Goal: Task Accomplishment & Management: Use online tool/utility

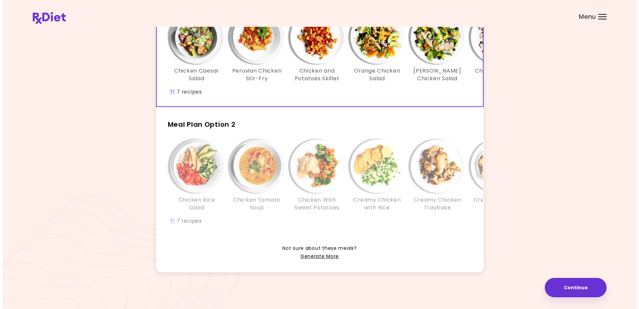
scroll to position [51, 0]
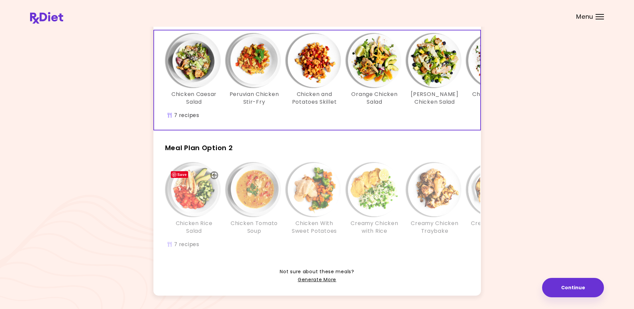
click at [192, 190] on img "Info - Chicken Rice Salad - Meal Plan Option 2" at bounding box center [193, 189] width 53 height 53
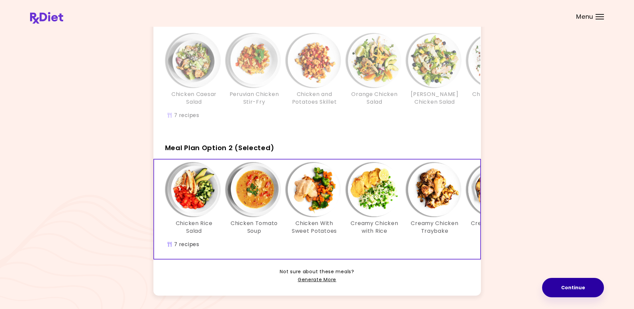
click at [564, 286] on button "Continue" at bounding box center [573, 287] width 62 height 19
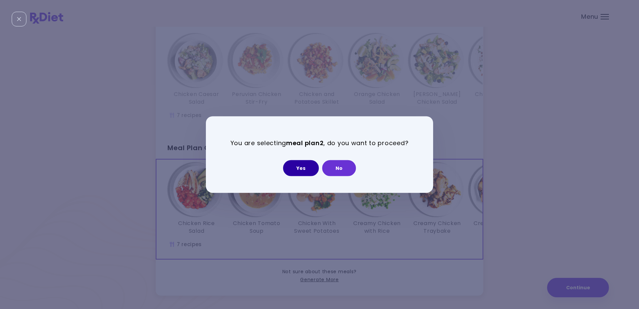
click at [305, 164] on button "Yes" at bounding box center [301, 168] width 36 height 16
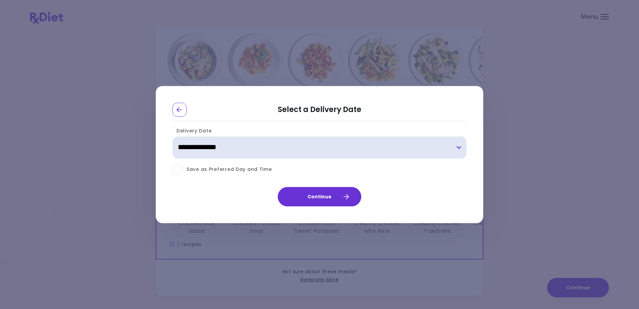
click at [457, 146] on select "**********" at bounding box center [319, 147] width 294 height 22
select select "**********"
click at [172, 136] on select "**********" at bounding box center [319, 147] width 294 height 22
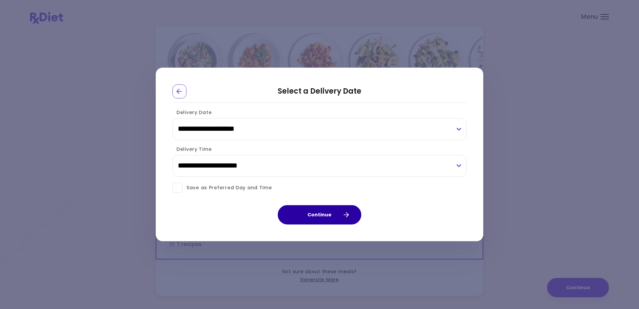
click at [300, 216] on button "Continue" at bounding box center [320, 214] width 84 height 19
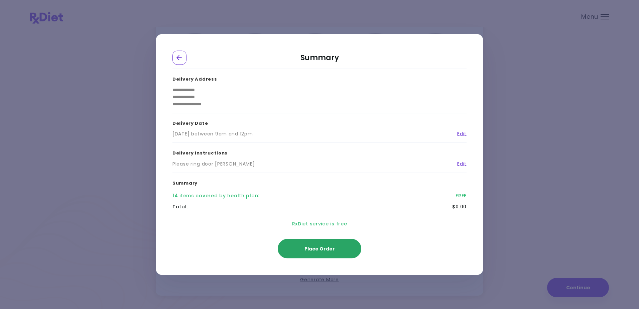
click at [318, 246] on span "Place Order" at bounding box center [319, 248] width 30 height 7
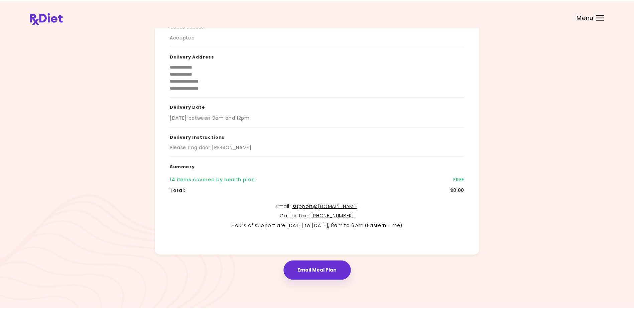
scroll to position [47, 0]
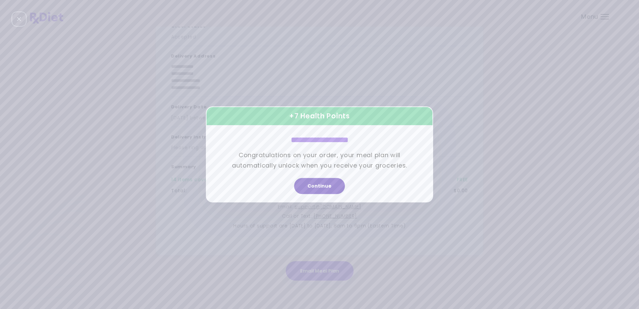
click at [318, 183] on button "Continue" at bounding box center [319, 186] width 51 height 16
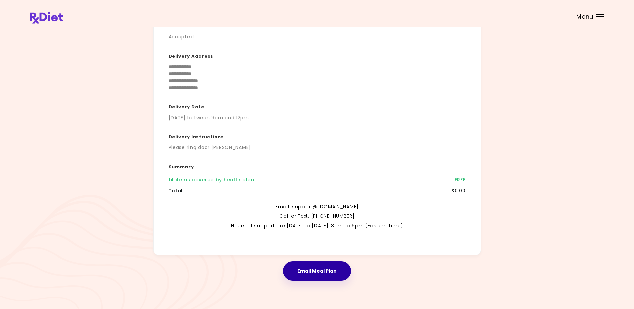
click at [312, 271] on button "Email Meal Plan" at bounding box center [317, 270] width 68 height 19
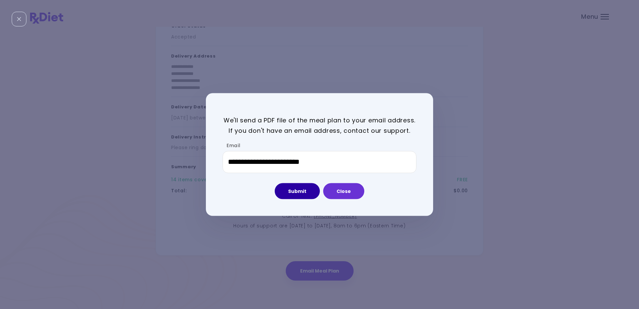
click at [300, 188] on button "Submit" at bounding box center [297, 191] width 45 height 16
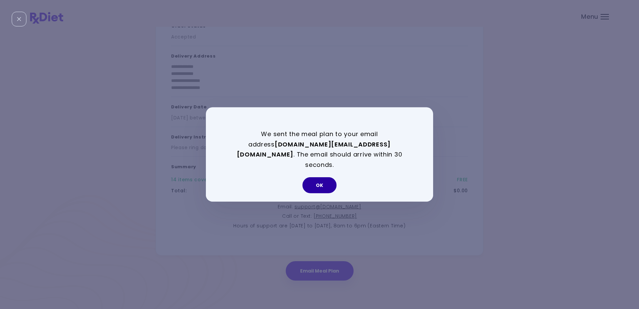
click at [320, 178] on button "OK" at bounding box center [319, 185] width 34 height 16
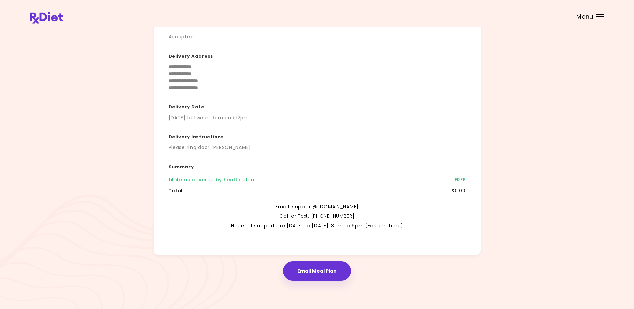
click at [598, 15] on div "Menu" at bounding box center [600, 16] width 8 height 5
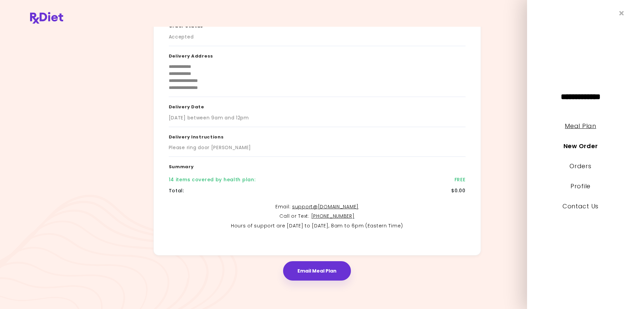
click at [576, 124] on link "Meal Plan" at bounding box center [580, 126] width 31 height 8
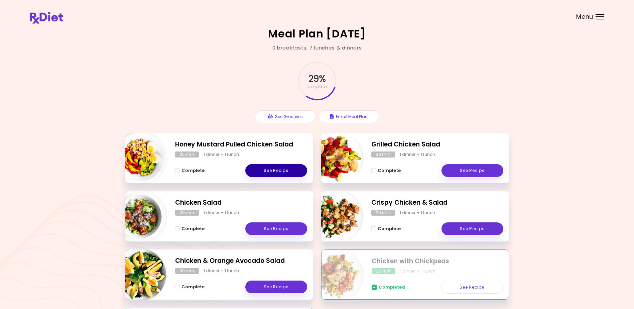
click at [272, 166] on link "See Recipe" at bounding box center [276, 170] width 62 height 13
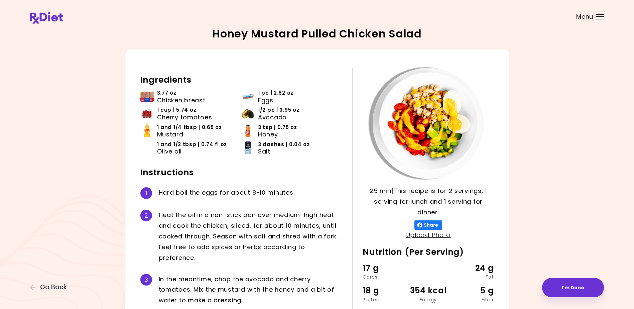
click at [598, 15] on div "Menu" at bounding box center [600, 16] width 8 height 5
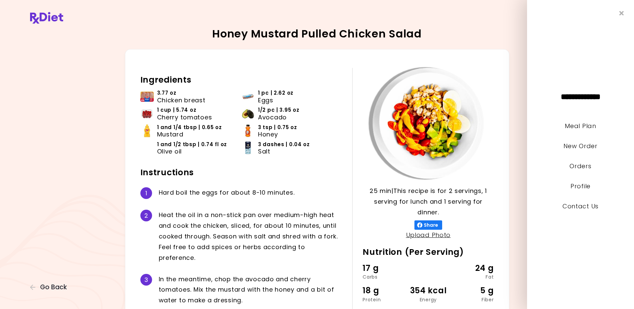
drag, startPoint x: 545, startPoint y: 253, endPoint x: 544, endPoint y: 249, distance: 4.2
click at [545, 252] on div "**********" at bounding box center [580, 154] width 107 height 309
click at [514, 235] on div "Honey Mustard Pulled Chicken Salad 25 min 25 min | This recipe is for 2 serving…" at bounding box center [317, 194] width 574 height 333
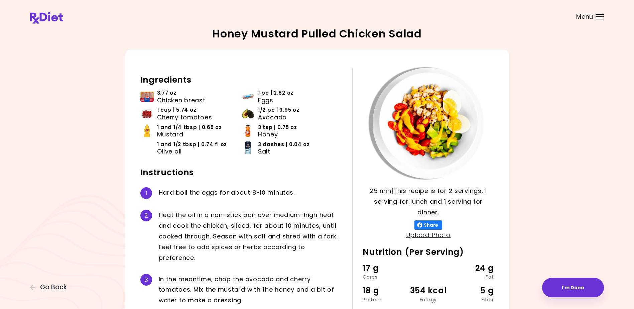
scroll to position [71, 0]
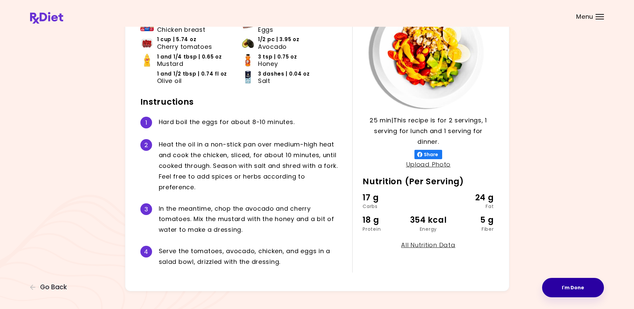
click at [573, 289] on button "I'm Done" at bounding box center [573, 287] width 62 height 19
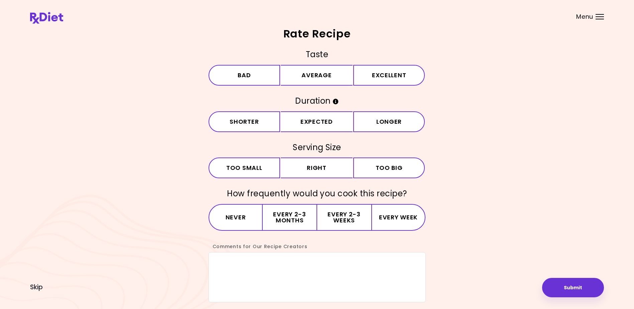
click at [599, 15] on div "Menu" at bounding box center [600, 16] width 8 height 5
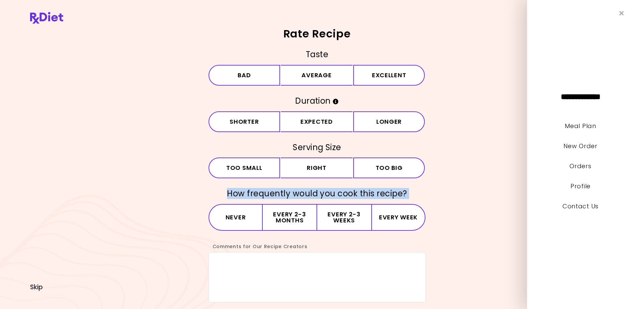
click at [89, 206] on div "Taste Bad Average Excellent Duration Shorter Expected Longer Serving Size Small…" at bounding box center [317, 175] width 574 height 253
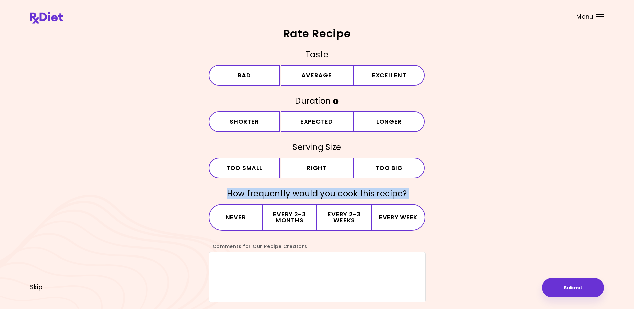
click at [36, 286] on span "Skip" at bounding box center [36, 286] width 13 height 7
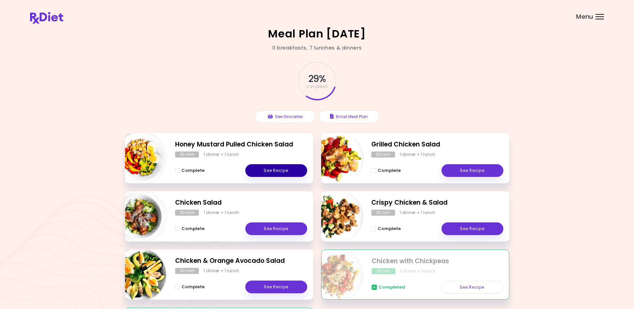
click at [274, 167] on link "See Recipe" at bounding box center [276, 170] width 62 height 13
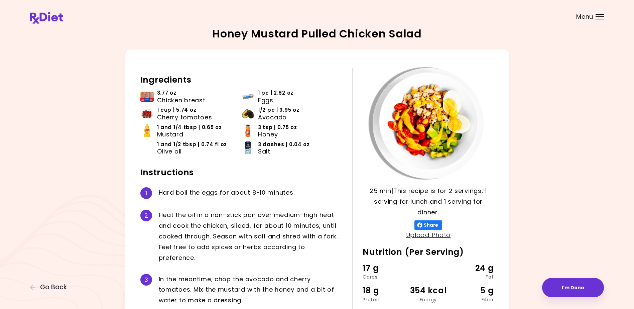
click at [169, 99] on span "Chicken breast" at bounding box center [181, 100] width 48 height 7
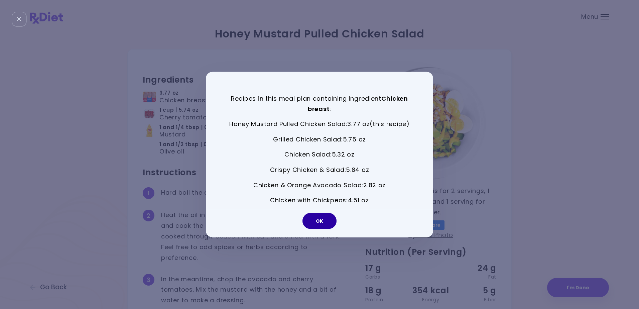
click at [323, 217] on button "OK" at bounding box center [319, 221] width 34 height 16
